Goal: Information Seeking & Learning: Learn about a topic

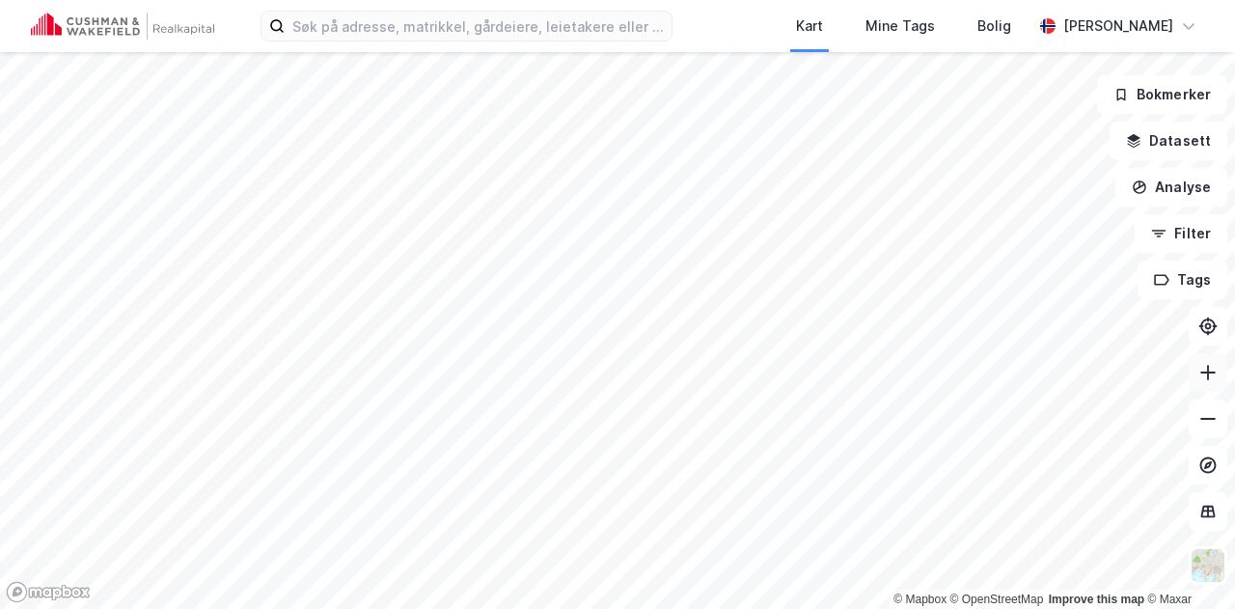
click at [1201, 377] on icon at bounding box center [1207, 372] width 19 height 19
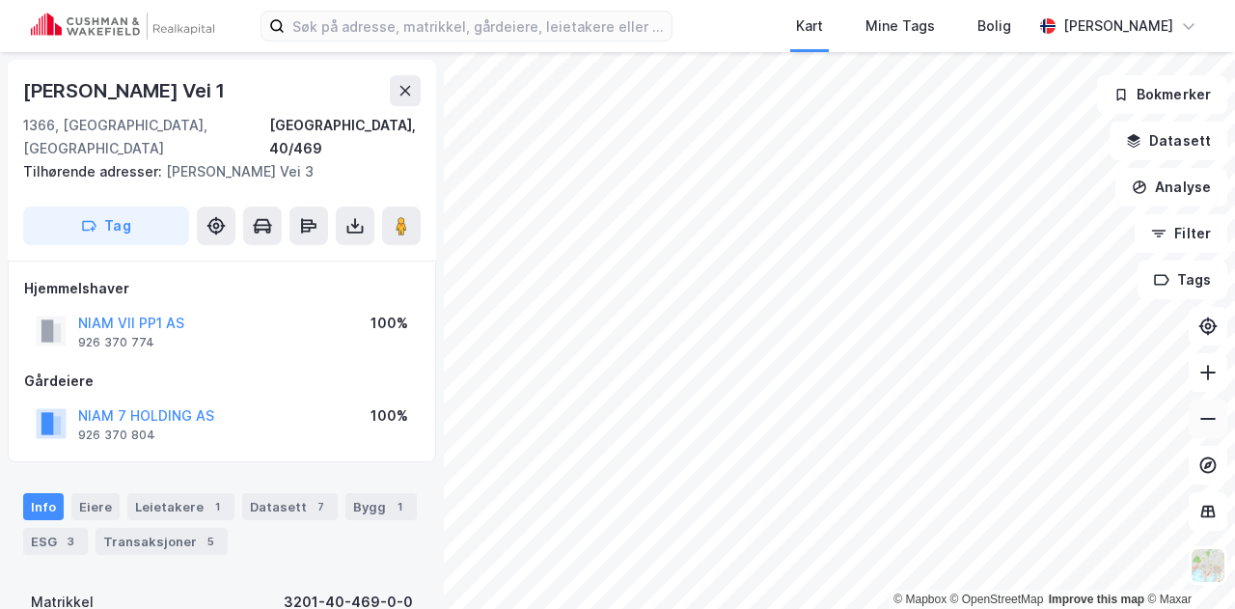
click at [1210, 418] on icon at bounding box center [1207, 418] width 19 height 19
click at [403, 216] on image at bounding box center [402, 225] width 12 height 19
click at [0, 0] on button "NIAM 7 HOLDING AS" at bounding box center [0, 0] width 0 height 0
